Goal: Find specific page/section: Find specific page/section

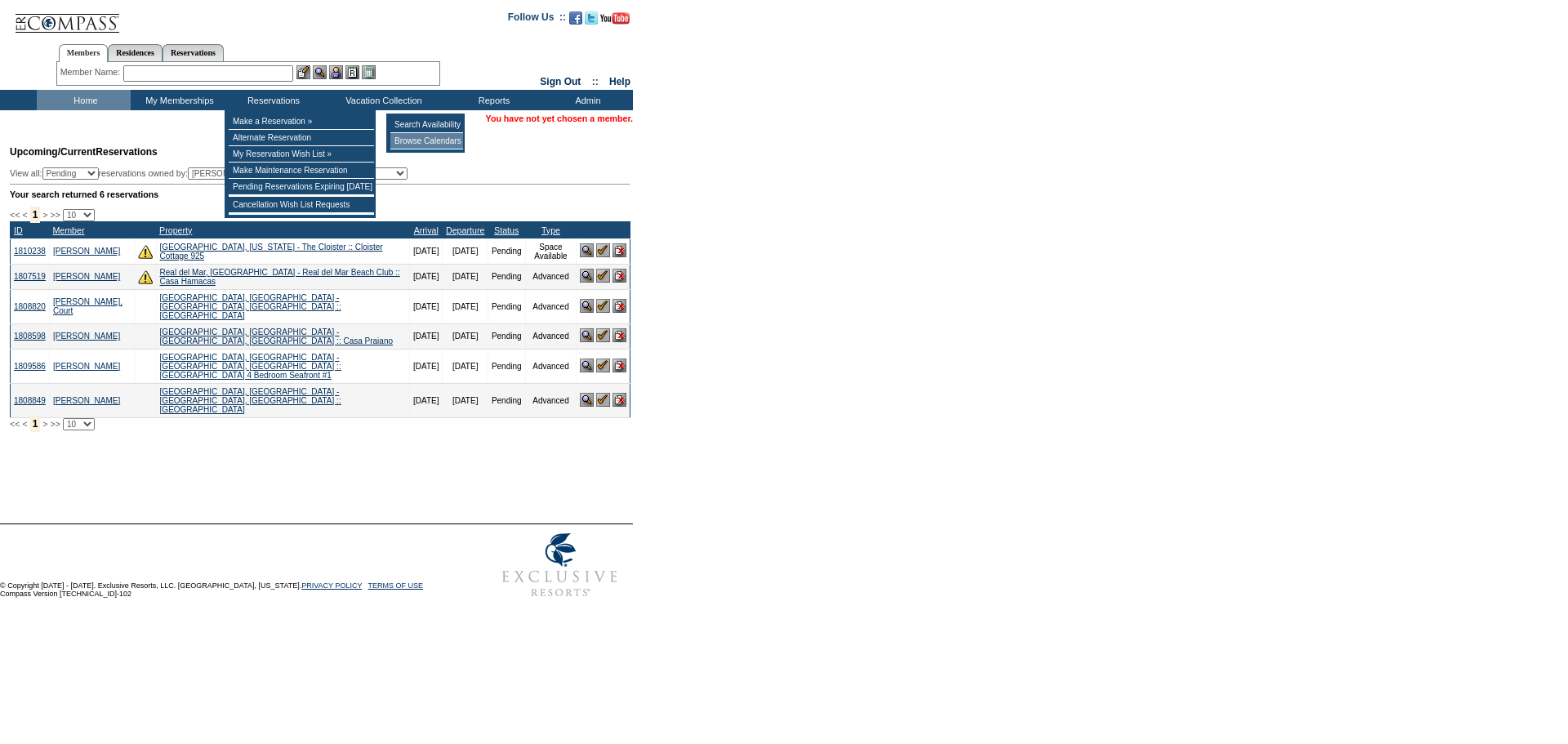
click at [440, 141] on td "Browse Calendars" at bounding box center [426, 141] width 73 height 17
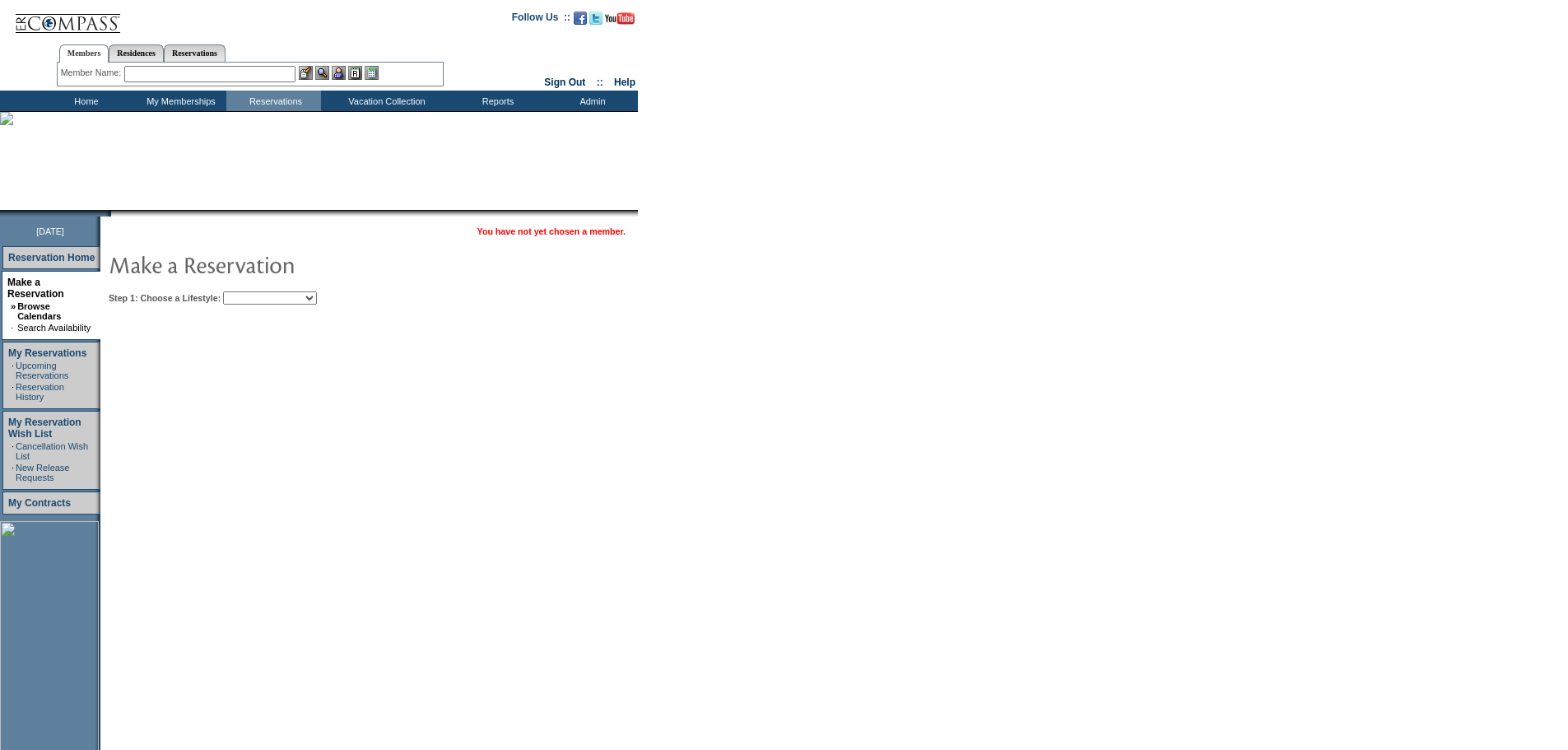
click at [317, 296] on select "Beach Leisure Metropolitan Mountain OIAL for Adventure OIAL for Couples OIAL fo…" at bounding box center [270, 297] width 94 height 13
select select "Beach"
click at [251, 293] on select "Beach Leisure Metropolitan Mountain OIAL for Adventure OIAL for Couples OIAL fo…" at bounding box center [270, 297] width 94 height 13
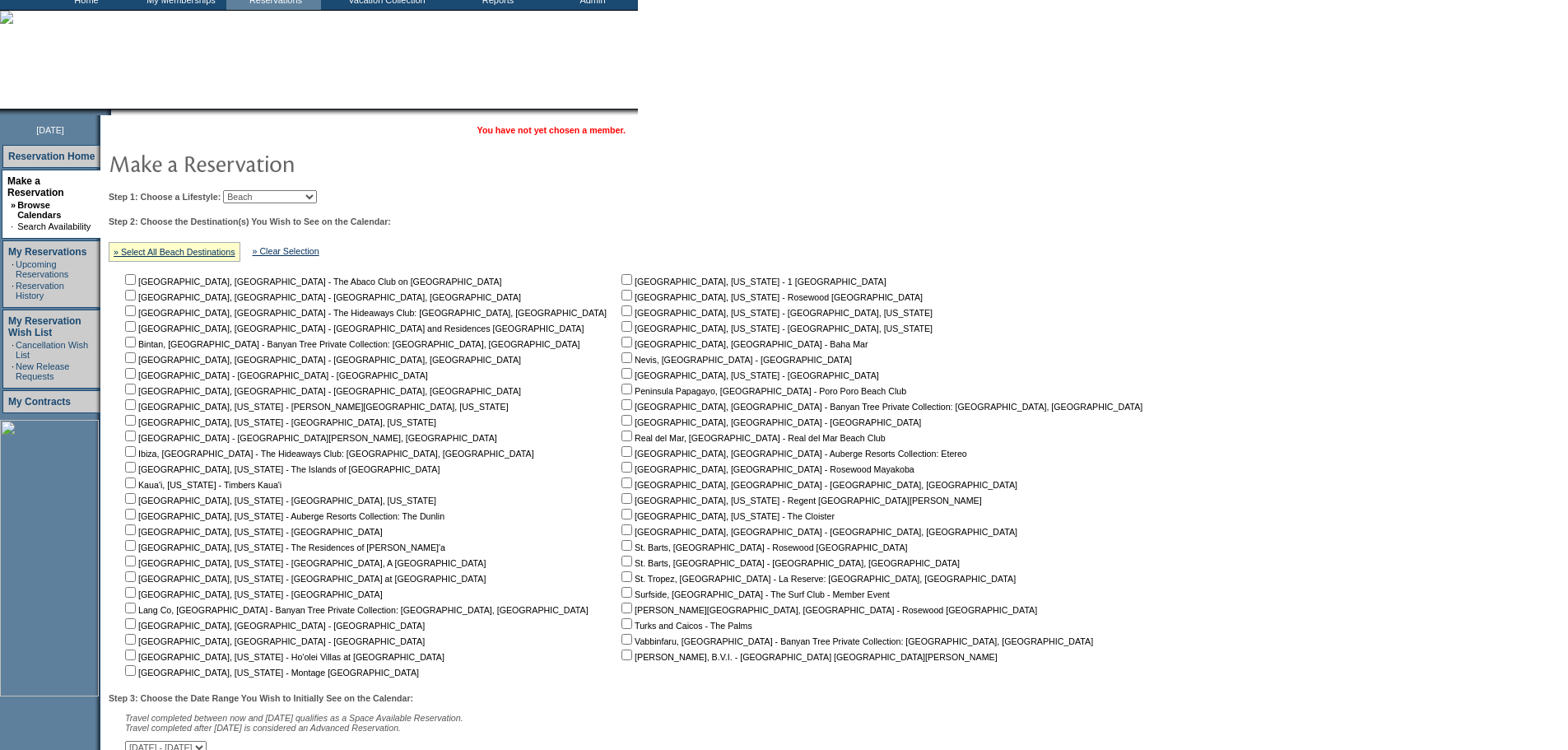
scroll to position [238, 0]
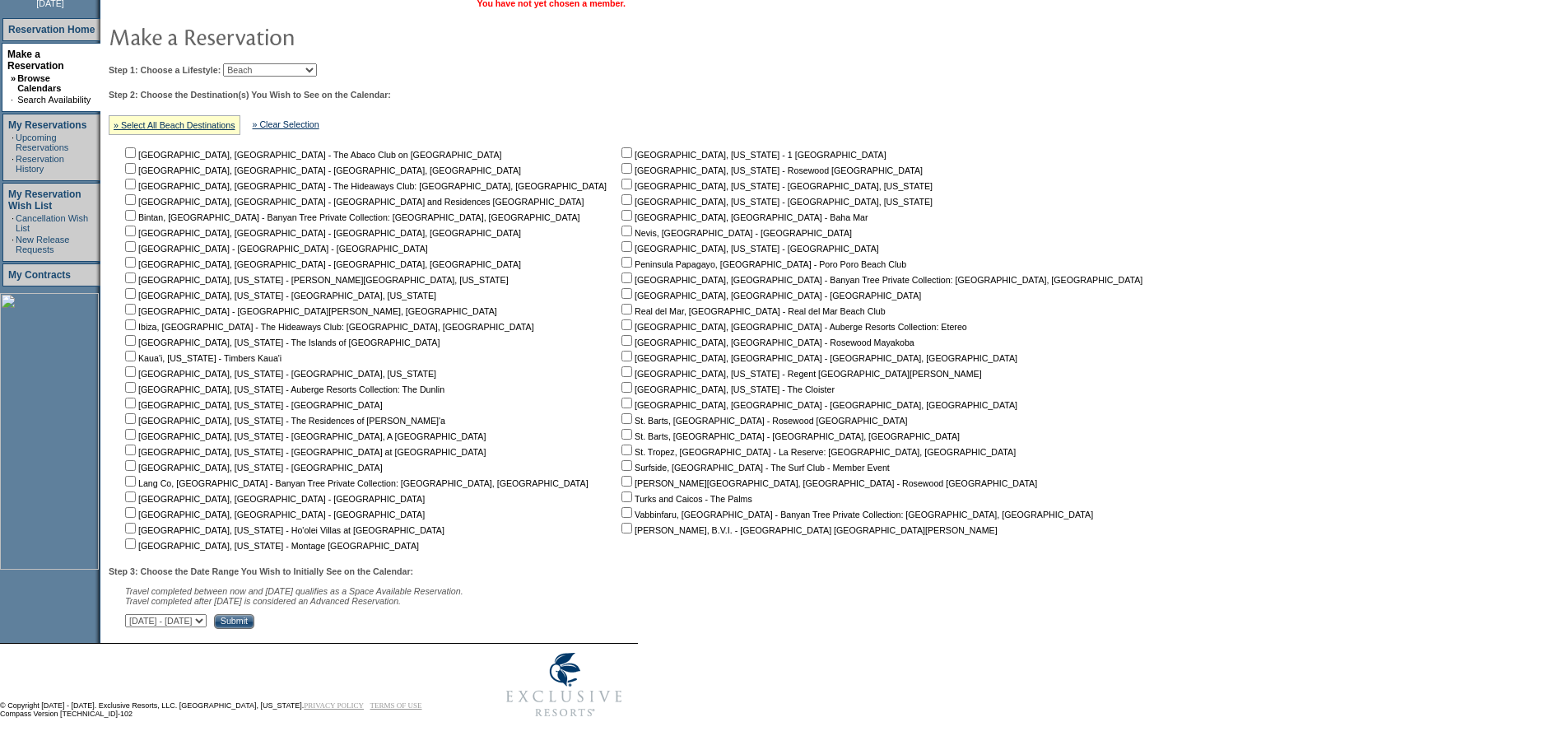
click at [621, 304] on input "checkbox" at bounding box center [626, 309] width 11 height 11
checkbox input "true"
click at [207, 621] on select "August 31, 2025 - October 15, 2025 October 16, 2025 - November 29, 2025 Novembe…" at bounding box center [166, 620] width 81 height 13
select select "1/14/2026|2/27/2026"
click at [134, 615] on select "August 31, 2025 - October 15, 2025 October 16, 2025 - November 29, 2025 Novembe…" at bounding box center [166, 620] width 81 height 13
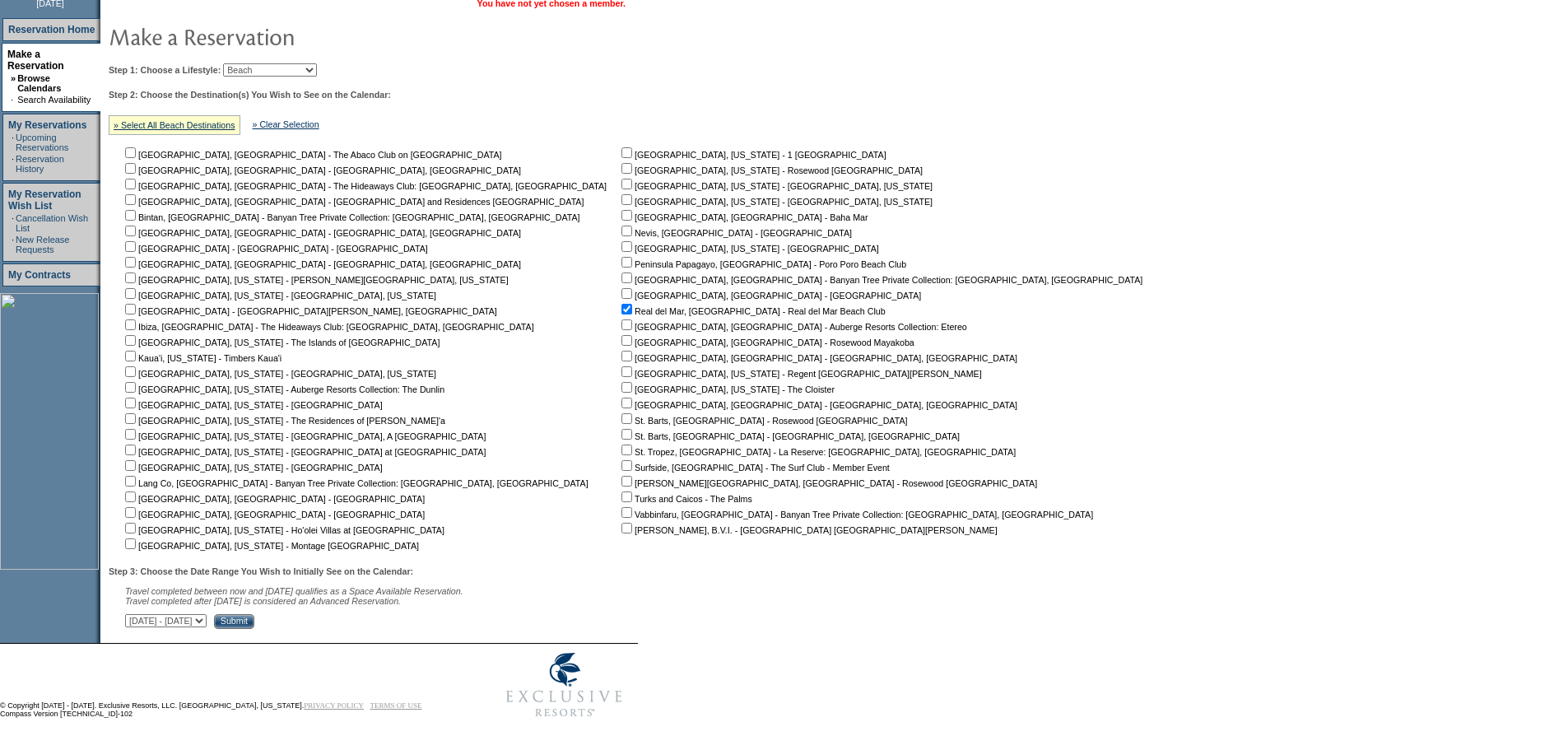
click at [254, 620] on input "Submit" at bounding box center [234, 621] width 40 height 15
